Goal: Task Accomplishment & Management: Manage account settings

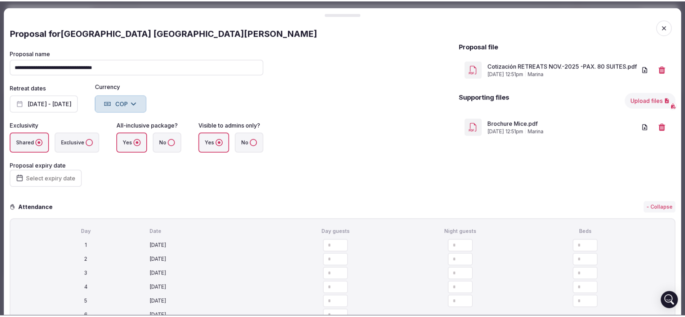
scroll to position [2149, 0]
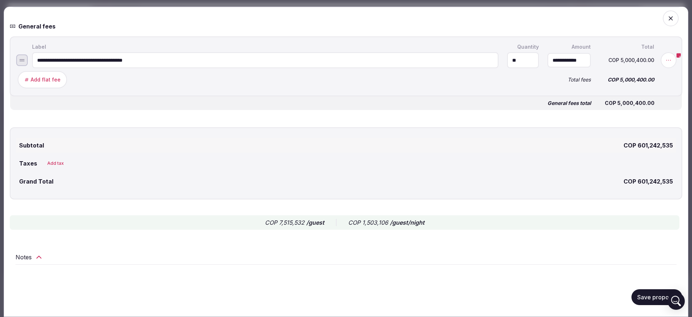
click at [663, 21] on span "button" at bounding box center [671, 18] width 16 height 16
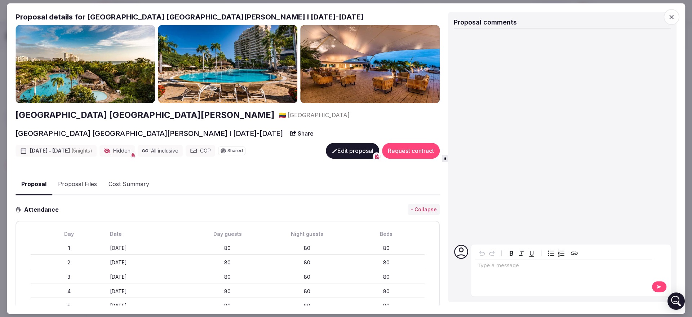
click at [673, 15] on icon "button" at bounding box center [671, 17] width 4 height 4
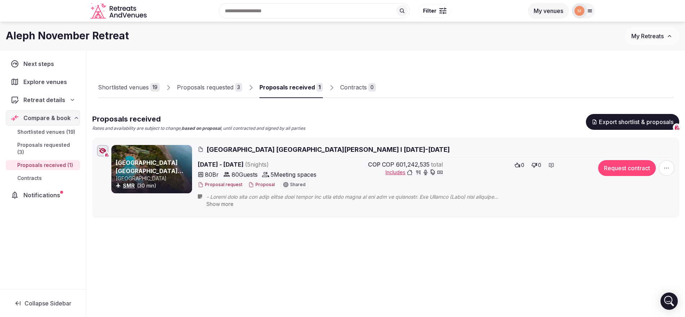
click at [196, 94] on link "Proposals requested 3" at bounding box center [209, 87] width 65 height 21
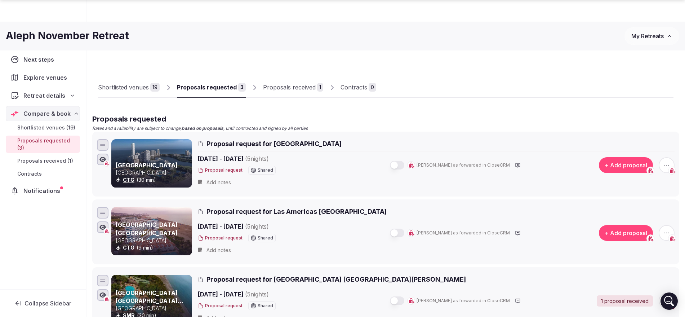
scroll to position [135, 0]
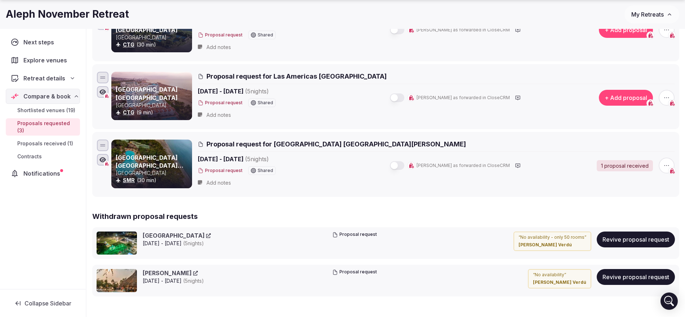
click at [0, 44] on div "Next steps Explore venues Retreat details Compare & book Shortlisted venues (19…" at bounding box center [342, 157] width 685 height 485
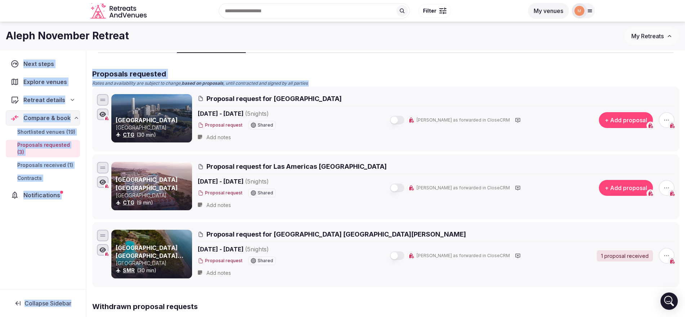
scroll to position [0, 0]
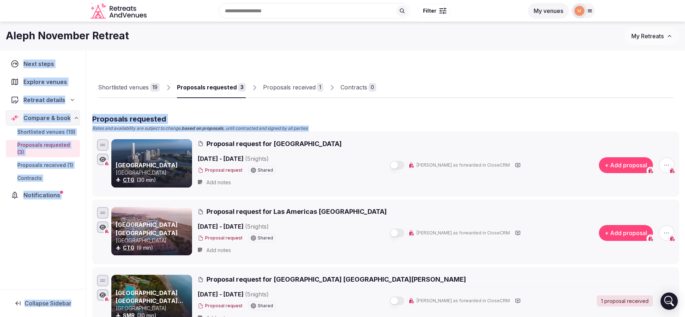
click at [664, 38] on span "My Retreats" at bounding box center [648, 35] width 32 height 7
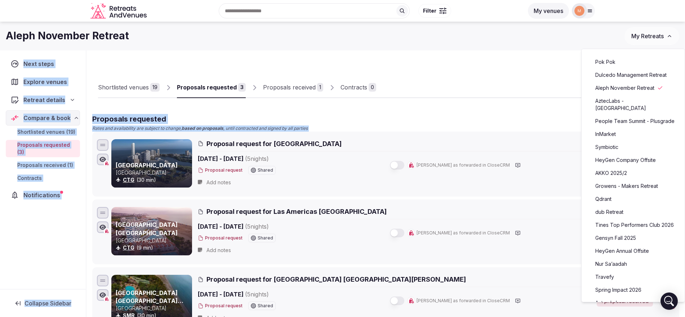
click at [635, 74] on link "Dulcedo Management Retreat" at bounding box center [633, 75] width 89 height 12
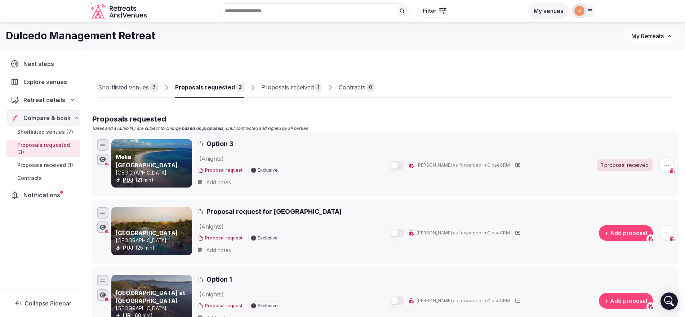
scroll to position [45, 0]
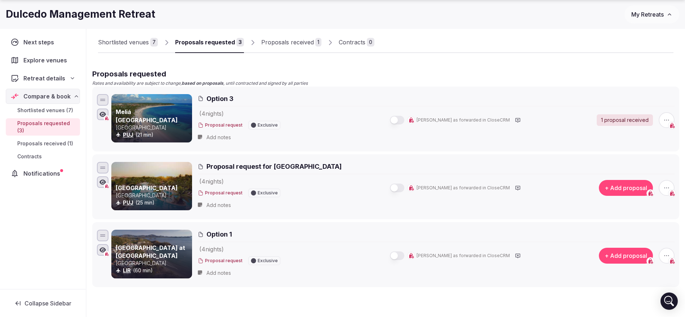
click at [649, 9] on button "My Retreats" at bounding box center [652, 14] width 55 height 18
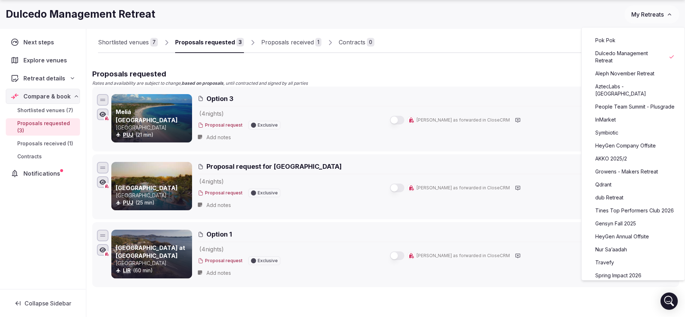
click at [625, 40] on link "Pok Pok" at bounding box center [633, 41] width 89 height 12
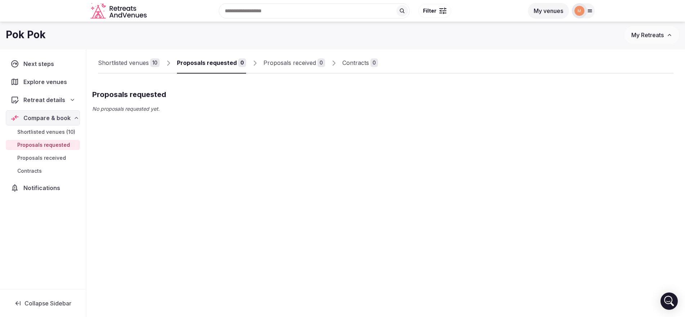
scroll to position [25, 0]
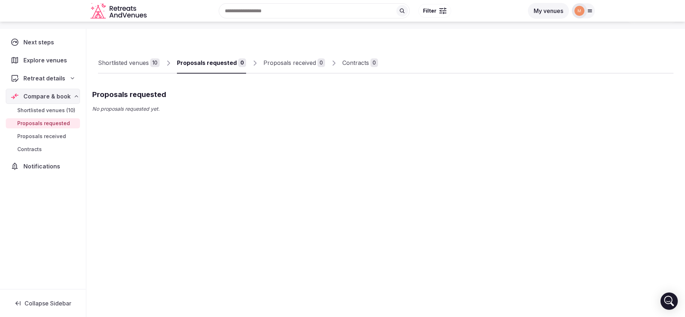
click at [587, 15] on div at bounding box center [583, 10] width 23 height 15
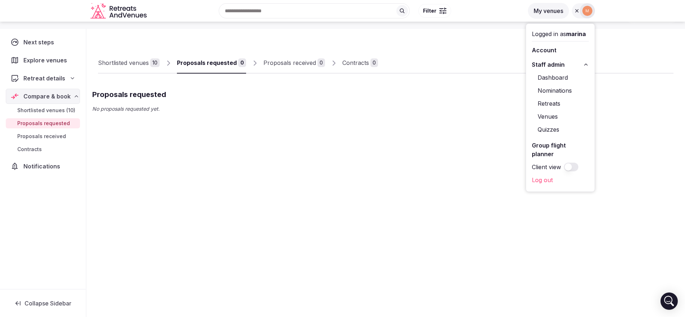
click at [576, 65] on button "Staff admin" at bounding box center [560, 65] width 57 height 12
click at [559, 102] on link "Retreats" at bounding box center [560, 104] width 57 height 12
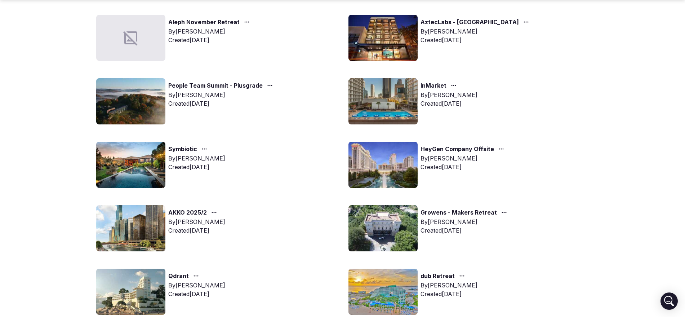
scroll to position [180, 0]
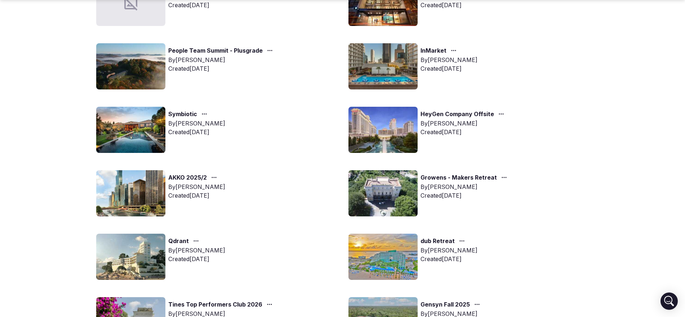
click at [192, 116] on link "Symbiotic" at bounding box center [182, 114] width 29 height 9
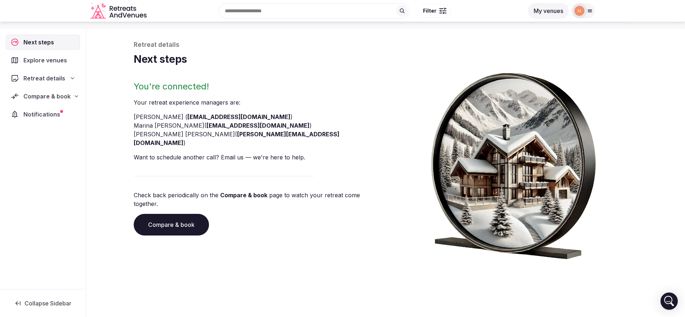
click at [28, 89] on div "Compare & book" at bounding box center [43, 96] width 74 height 15
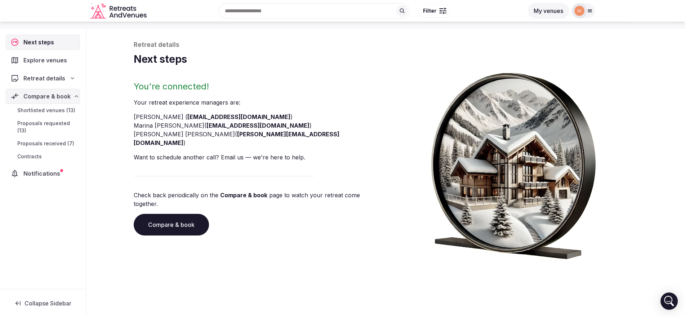
click at [51, 123] on span "Proposals requested (13)" at bounding box center [47, 127] width 60 height 14
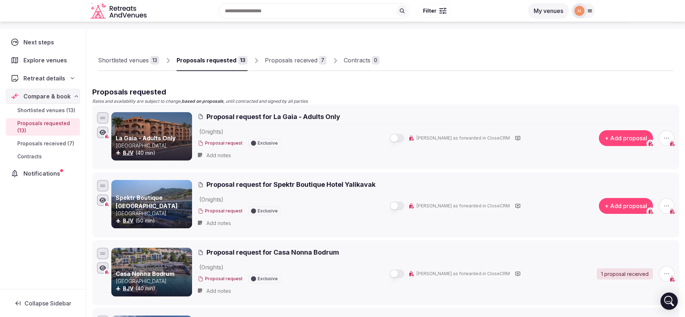
click at [275, 58] on div "Proposals received" at bounding box center [291, 60] width 53 height 9
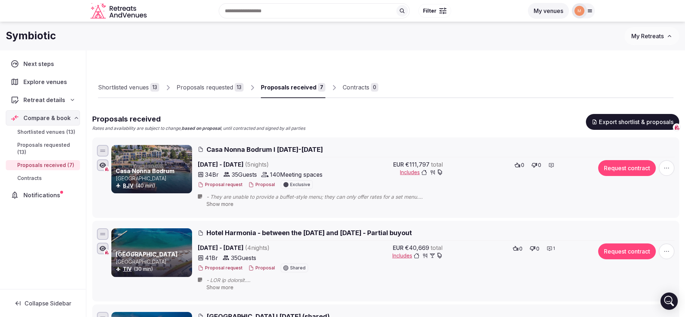
click at [222, 90] on div "Proposals requested" at bounding box center [205, 87] width 57 height 9
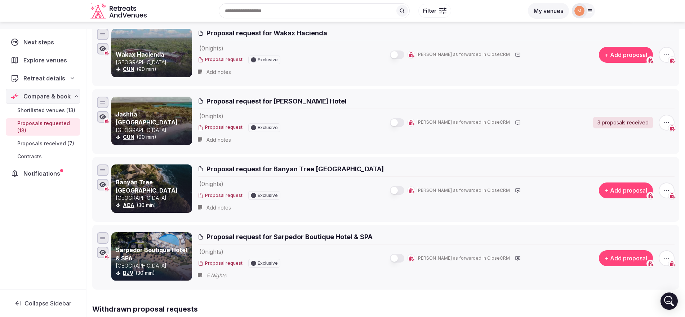
scroll to position [676, 0]
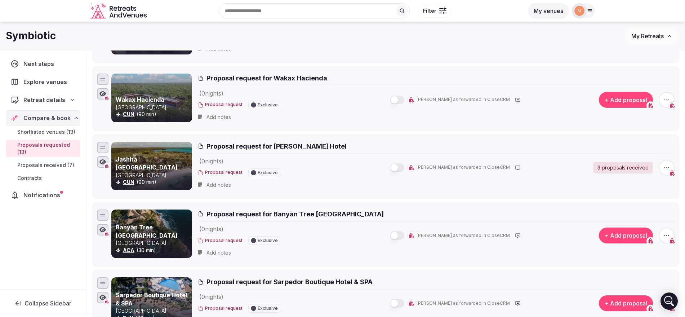
drag, startPoint x: 366, startPoint y: 214, endPoint x: 268, endPoint y: 215, distance: 97.3
click at [268, 215] on h2 "Proposal request for Banyan Tree [GEOGRAPHIC_DATA]" at bounding box center [436, 213] width 477 height 9
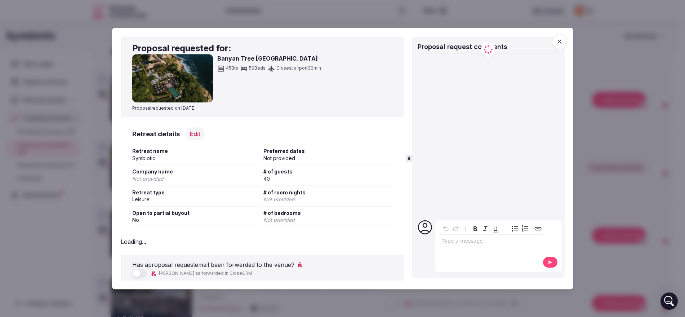
click at [323, 214] on div "Retreat name Symbiotic Preferred dates Not provided Company name Not provided #…" at bounding box center [262, 188] width 260 height 80
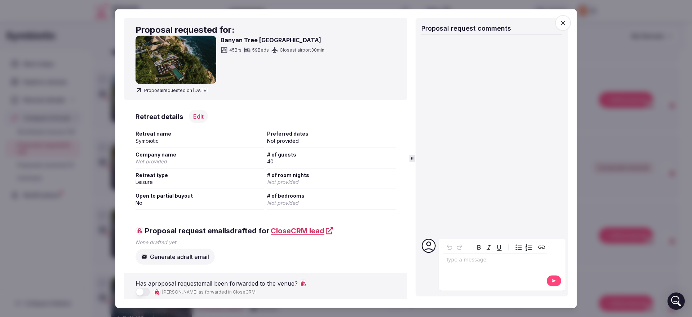
click at [654, 160] on div at bounding box center [346, 158] width 692 height 317
click at [565, 24] on icon "button" at bounding box center [563, 23] width 4 height 4
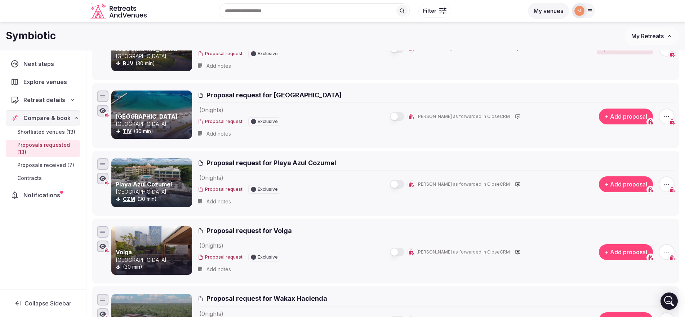
scroll to position [451, 0]
